Goal: Task Accomplishment & Management: Manage account settings

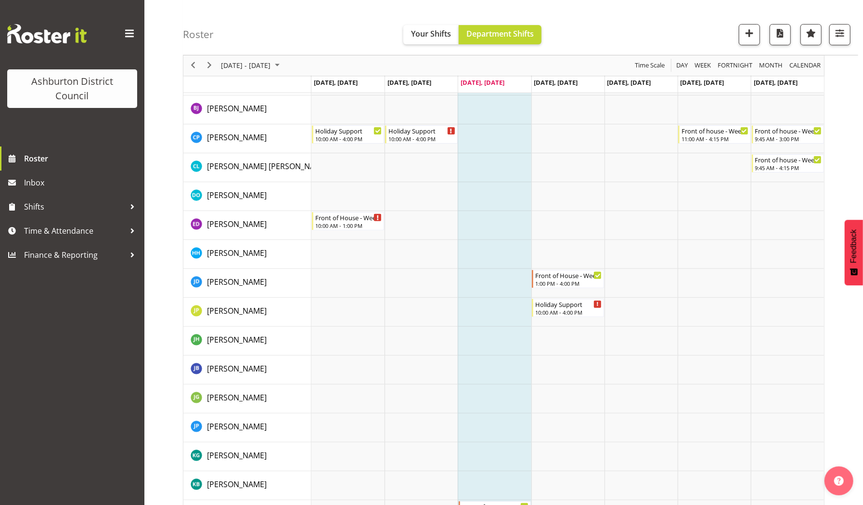
scroll to position [74, 0]
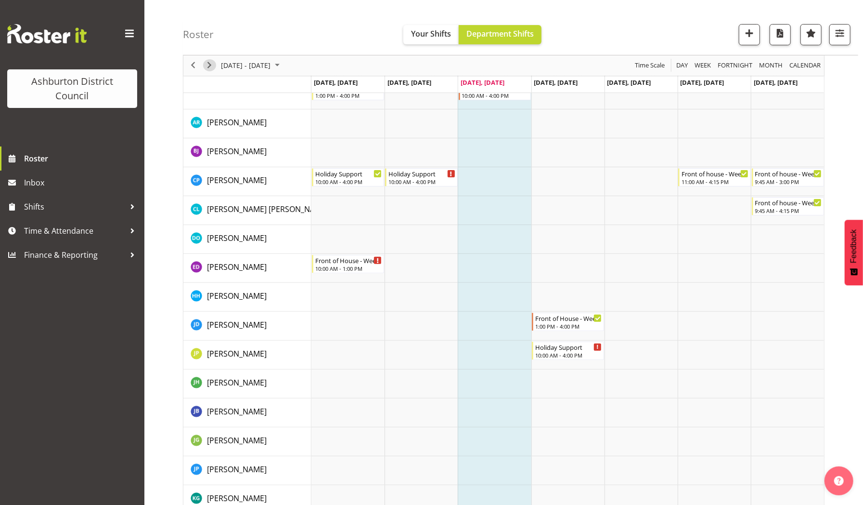
drag, startPoint x: 16, startPoint y: 5, endPoint x: 208, endPoint y: 64, distance: 200.9
click at [208, 64] on span "Next" at bounding box center [210, 66] width 12 height 12
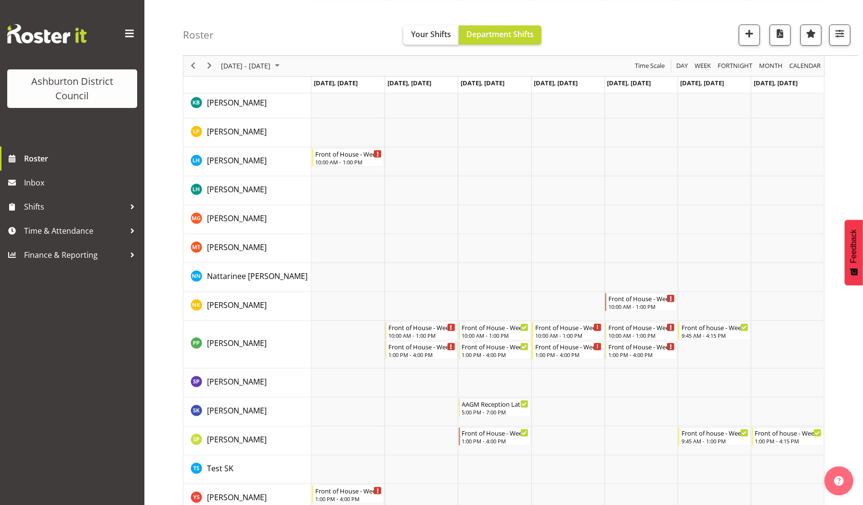
scroll to position [513, 0]
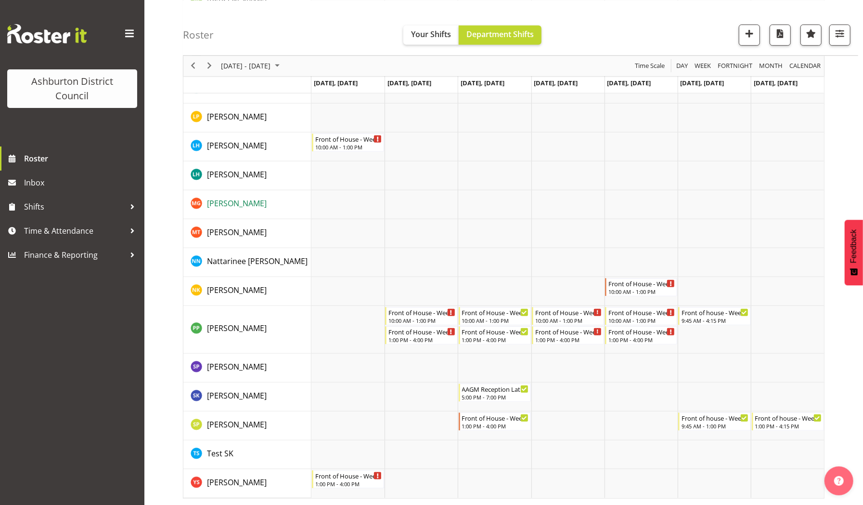
click at [245, 202] on span "[PERSON_NAME]" at bounding box center [237, 203] width 60 height 11
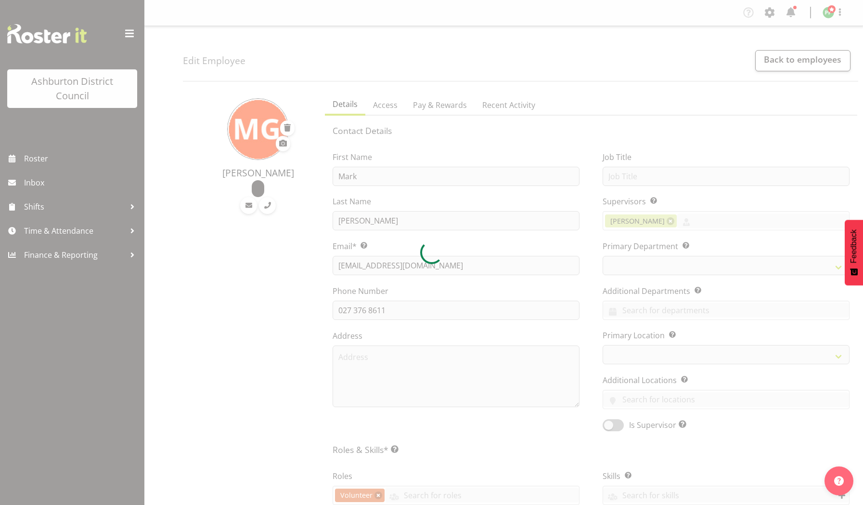
select select "TimelineWeek"
select select
